Goal: Navigation & Orientation: Find specific page/section

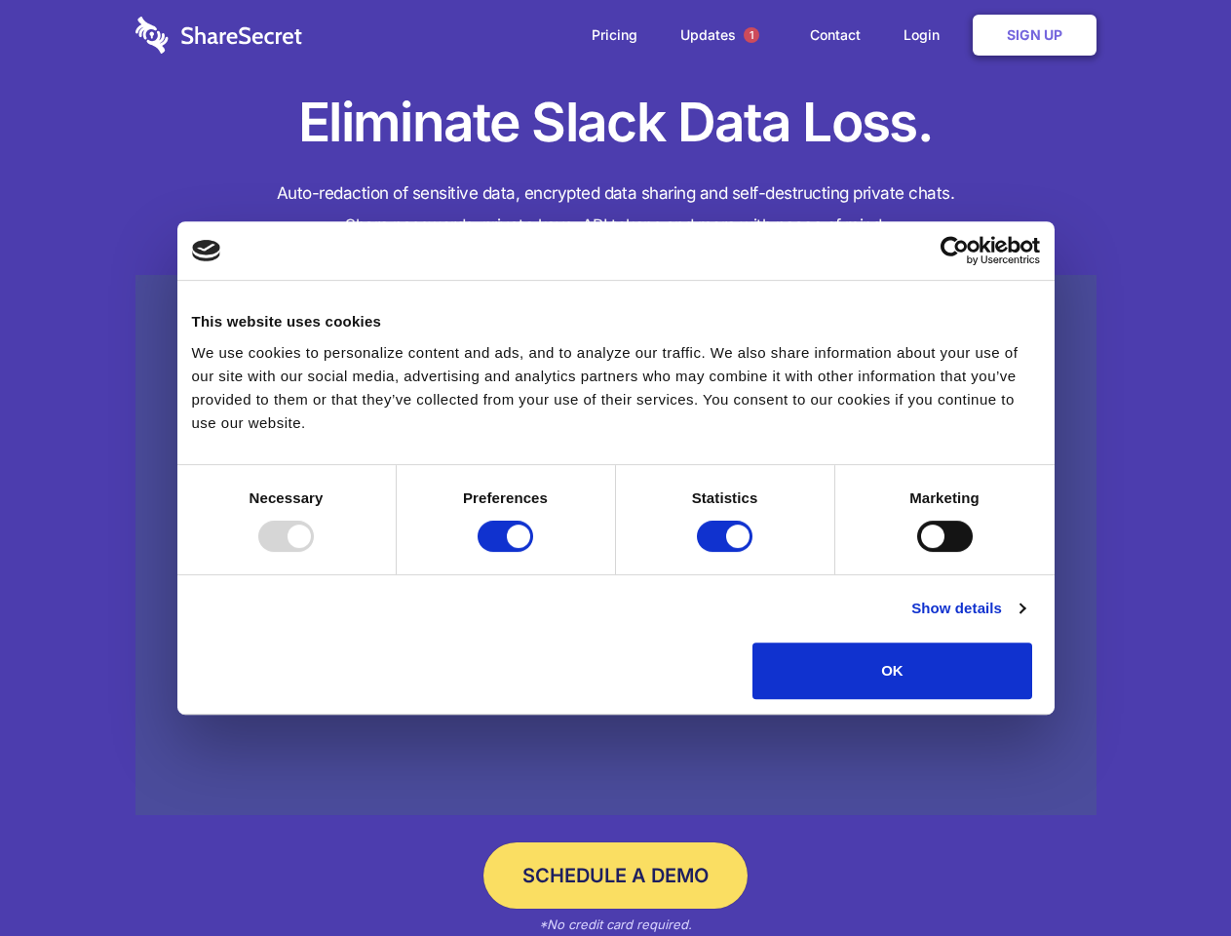
click at [314, 552] on div at bounding box center [286, 536] width 56 height 31
click at [533, 552] on input "Preferences" at bounding box center [506, 536] width 56 height 31
checkbox input "false"
click at [727, 552] on input "Statistics" at bounding box center [725, 536] width 56 height 31
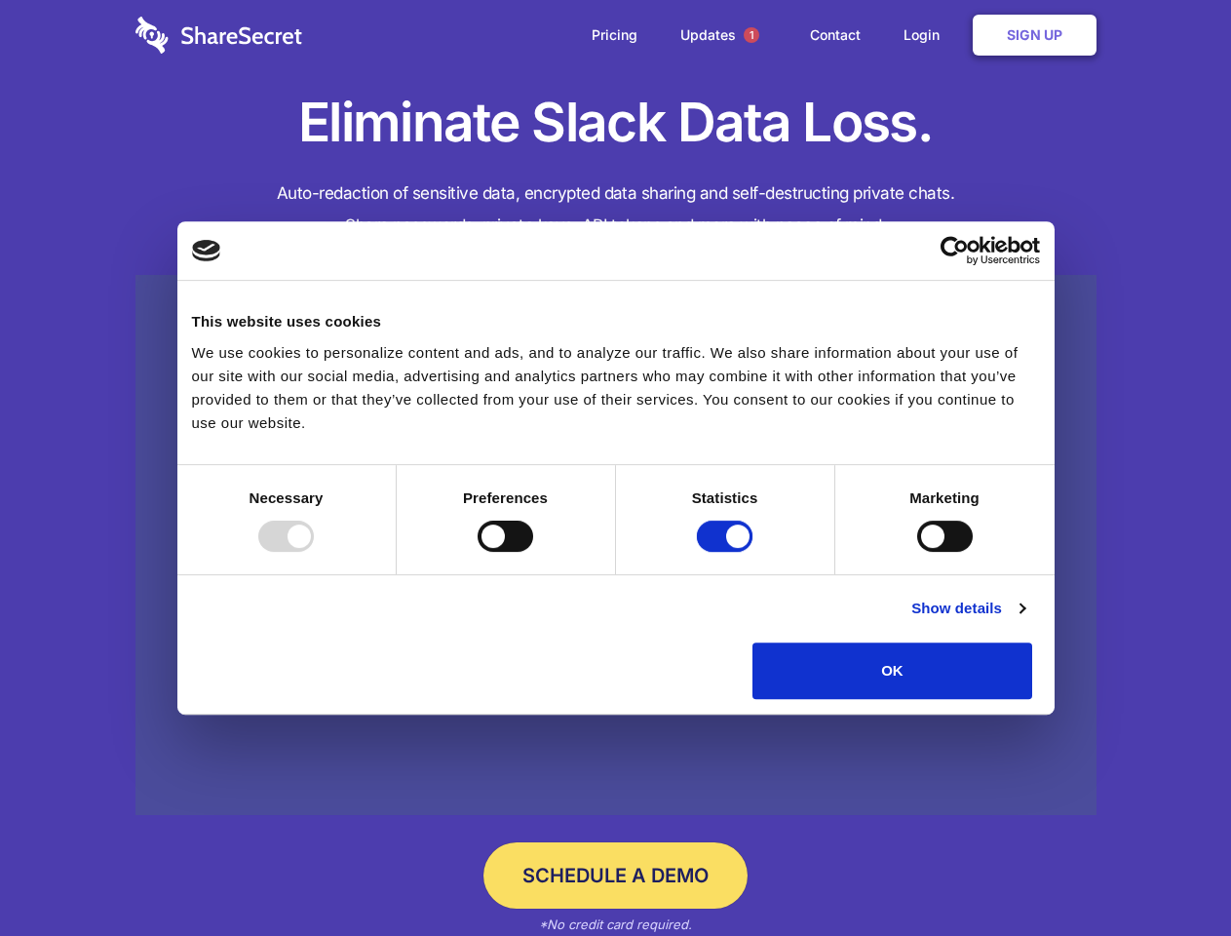
checkbox input "false"
click at [917, 552] on input "Marketing" at bounding box center [945, 536] width 56 height 31
checkbox input "true"
click at [1025, 620] on link "Show details" at bounding box center [968, 608] width 113 height 23
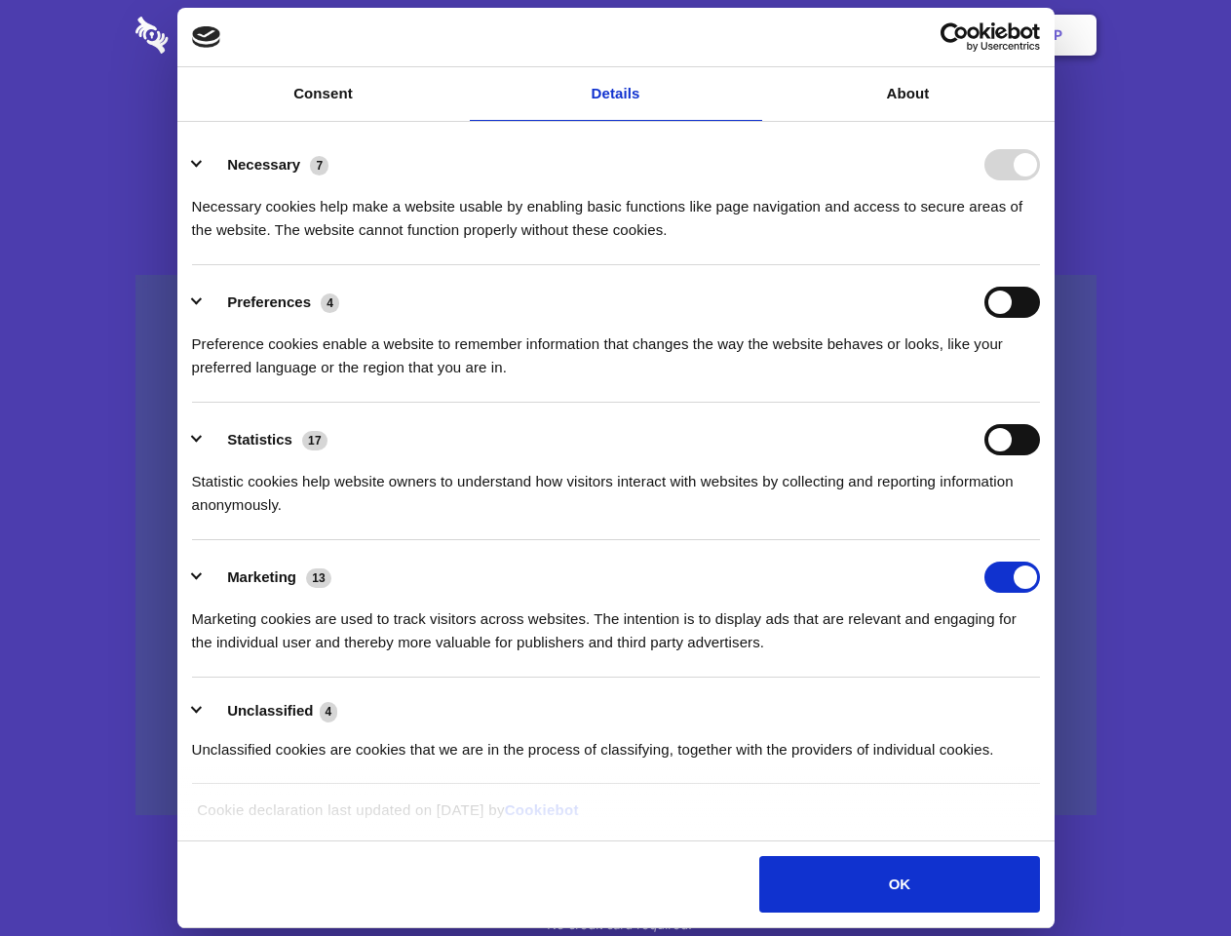
click at [1040, 265] on li "Necessary 7 Necessary cookies help make a website usable by enabling basic func…" at bounding box center [616, 196] width 848 height 137
click at [751, 35] on span "1" at bounding box center [752, 35] width 16 height 16
